Goal: Check status: Check status

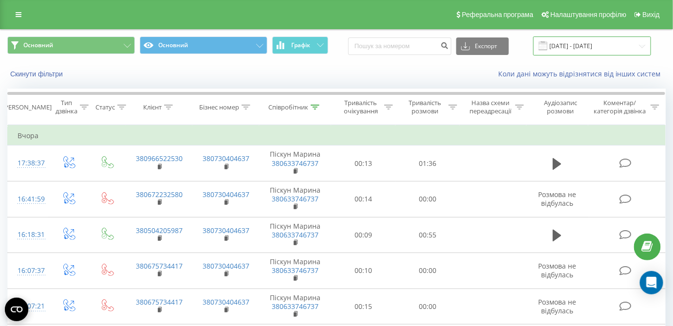
click at [566, 51] on input "[DATE] - [DATE]" at bounding box center [592, 46] width 118 height 19
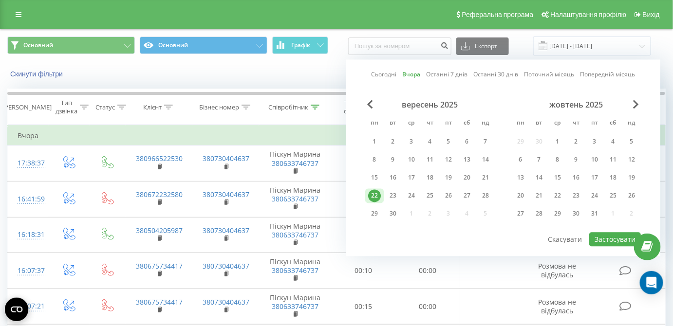
click at [389, 77] on link "Сьогодні" at bounding box center [383, 74] width 25 height 9
click at [608, 237] on button "Застосувати" at bounding box center [615, 240] width 52 height 14
type input "[DATE] - [DATE]"
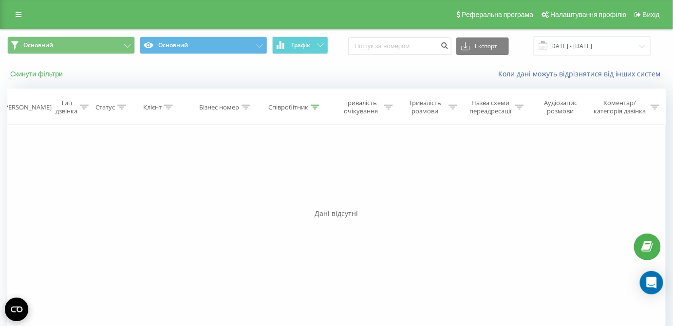
click at [47, 77] on button "Скинути фільтри" at bounding box center [37, 74] width 60 height 9
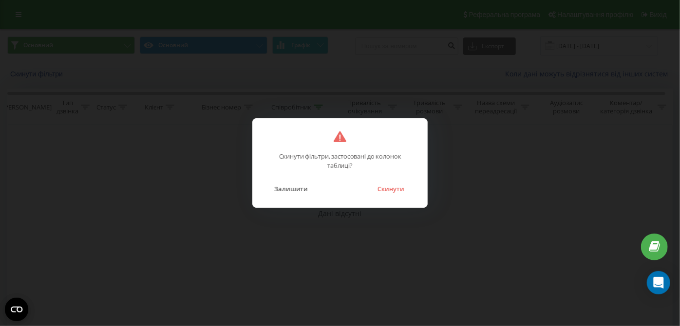
click at [393, 190] on button "Скинути" at bounding box center [390, 189] width 37 height 13
